Goal: Information Seeking & Learning: Learn about a topic

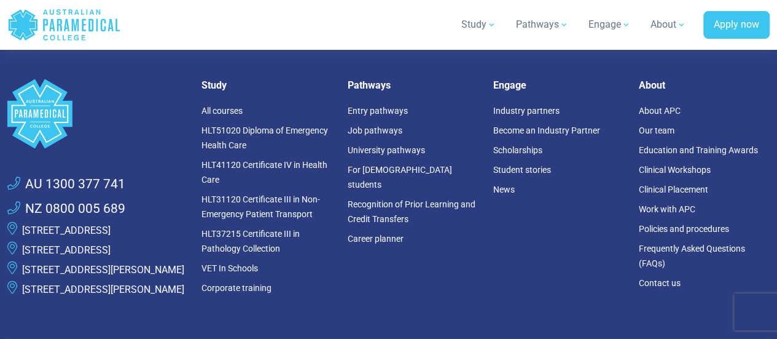
scroll to position [3484, 0]
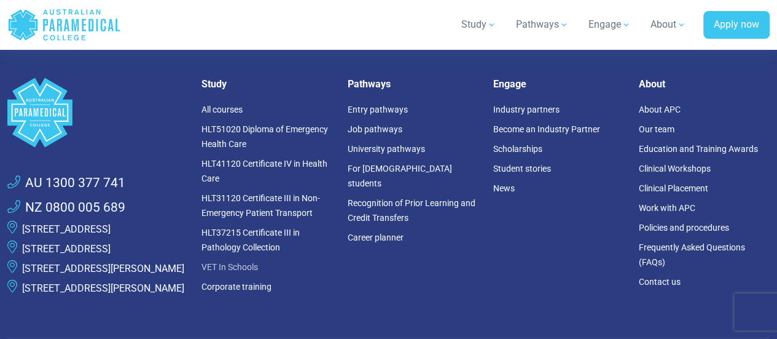
click at [238, 261] on link "VET In Schools" at bounding box center [230, 266] width 57 height 10
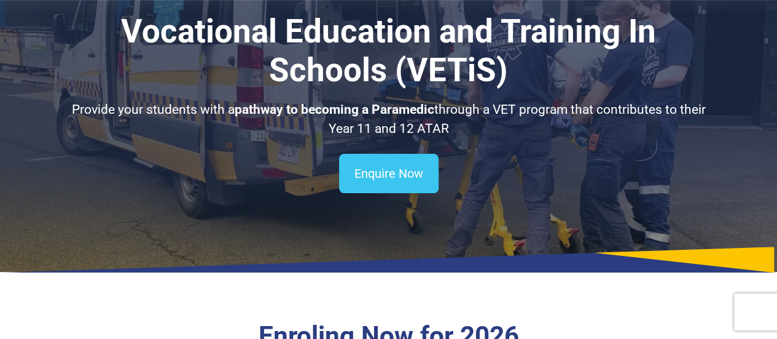
scroll to position [85, 0]
